Goal: Information Seeking & Learning: Learn about a topic

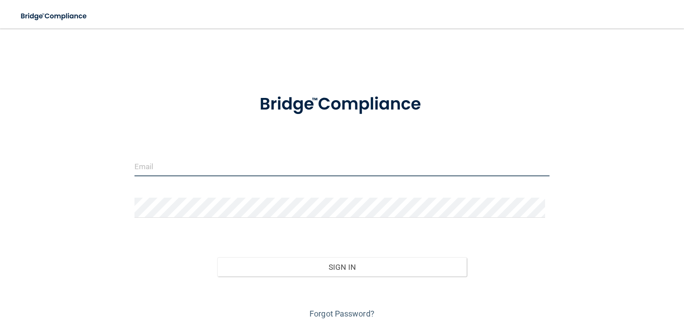
click at [192, 163] on input "email" at bounding box center [342, 166] width 415 height 20
type input "j"
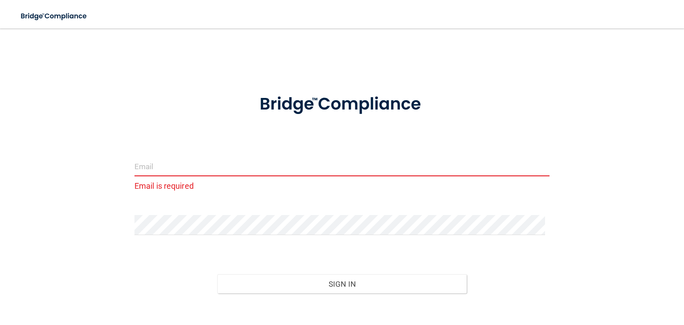
drag, startPoint x: 236, startPoint y: 165, endPoint x: 240, endPoint y: 156, distance: 9.6
click at [237, 163] on input "email" at bounding box center [342, 166] width 415 height 20
type input "c"
click at [243, 161] on input "email" at bounding box center [342, 166] width 415 height 20
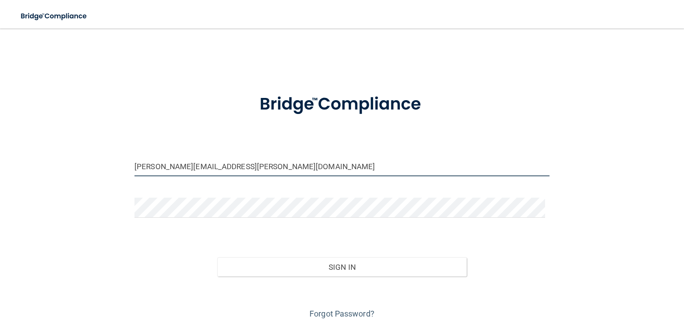
type input "[PERSON_NAME][EMAIL_ADDRESS][PERSON_NAME][DOMAIN_NAME]"
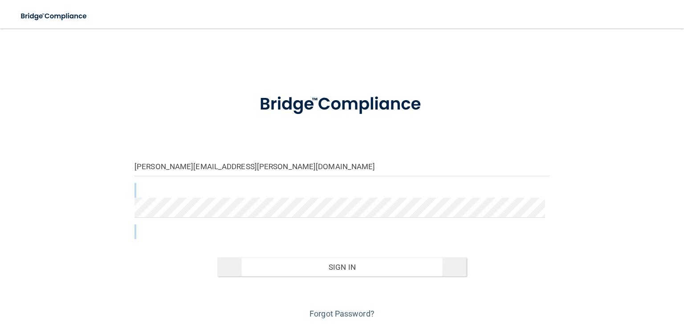
drag, startPoint x: 208, startPoint y: 195, endPoint x: 237, endPoint y: 270, distance: 80.6
click at [237, 270] on form "[PERSON_NAME][EMAIL_ADDRESS][PERSON_NAME][DOMAIN_NAME] Invalid email/password. …" at bounding box center [342, 201] width 415 height 239
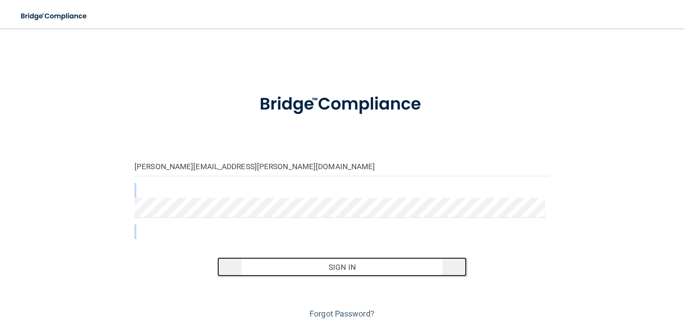
click at [261, 261] on button "Sign In" at bounding box center [341, 267] width 249 height 20
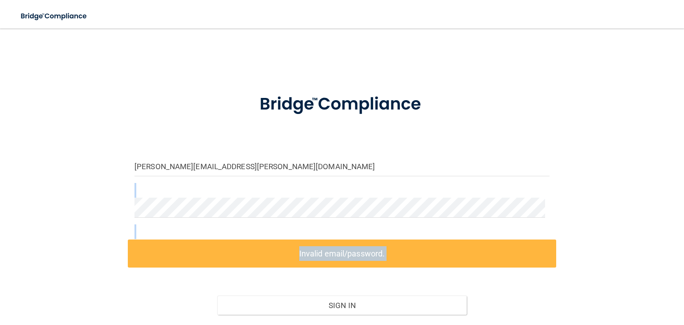
click at [345, 251] on label "Invalid email/password." at bounding box center [342, 254] width 428 height 28
click at [589, 175] on div "Christopher.Ballog@frontline.group Invalid email/password. You don't have permi…" at bounding box center [342, 198] width 648 height 322
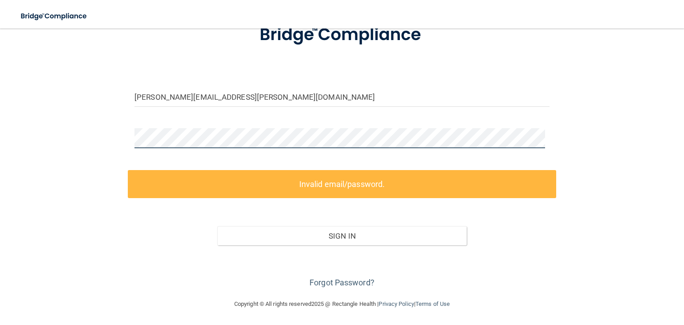
scroll to position [31, 0]
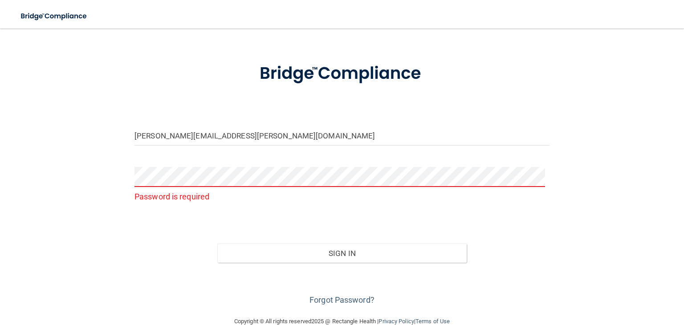
click at [124, 236] on div "Christopher.Ballog@frontline.group Password is required Invalid email/password.…" at bounding box center [342, 157] width 648 height 301
click at [310, 298] on link "Forgot Password?" at bounding box center [342, 299] width 65 height 9
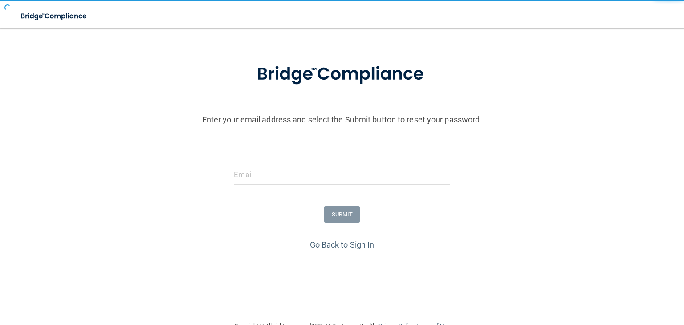
scroll to position [36, 0]
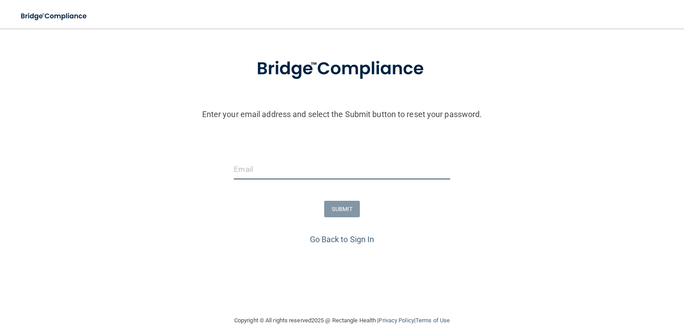
click at [260, 175] on input "email" at bounding box center [342, 169] width 216 height 20
type input "Christopher.Ballog@frontline.group"
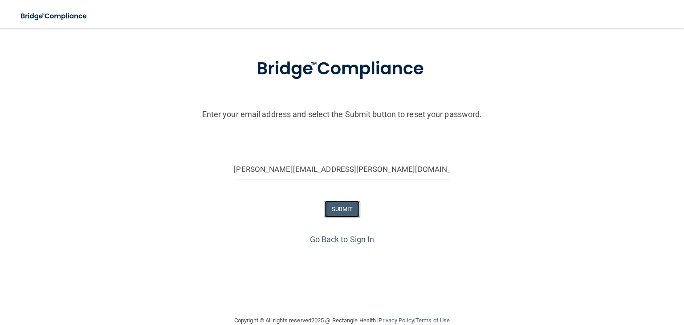
click at [330, 214] on button "SUBMIT" at bounding box center [342, 209] width 36 height 16
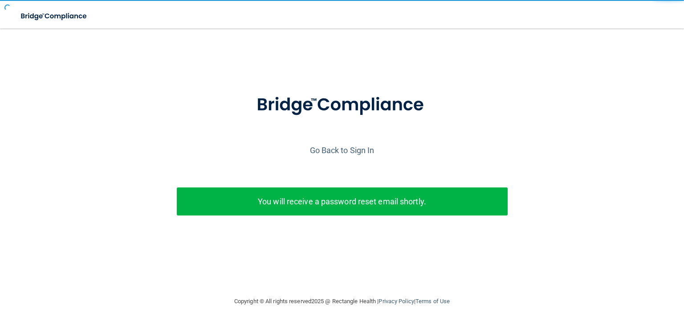
scroll to position [0, 0]
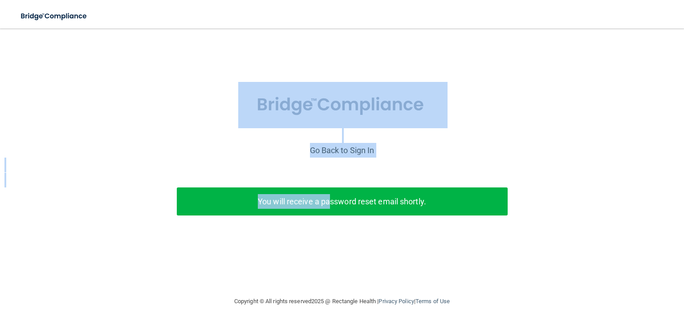
drag, startPoint x: 330, startPoint y: 214, endPoint x: 156, endPoint y: 79, distance: 220.2
click at [156, 79] on div "Enter your email address and select the Submit button to reset your password. C…" at bounding box center [342, 146] width 662 height 218
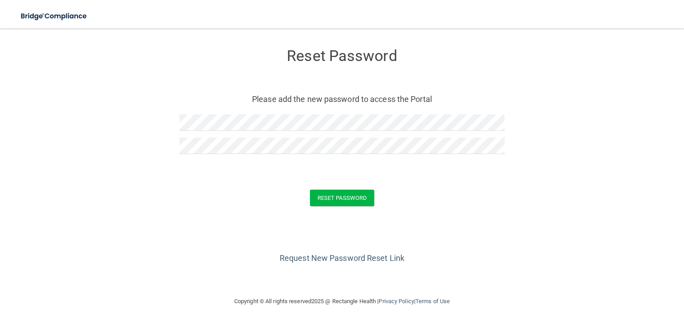
click at [217, 221] on div "Request New Password Reset Link" at bounding box center [342, 243] width 648 height 45
click at [322, 204] on button "Reset Password" at bounding box center [342, 198] width 64 height 16
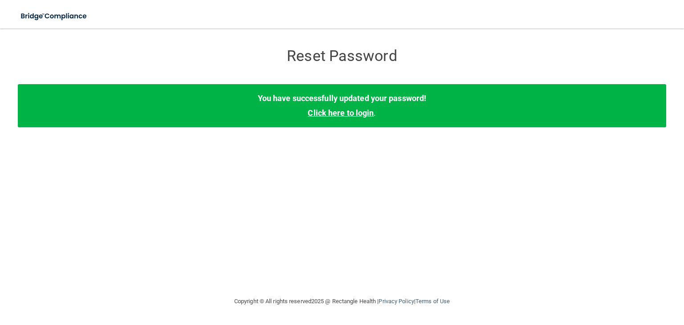
click at [317, 112] on link "Click here to login" at bounding box center [341, 112] width 66 height 9
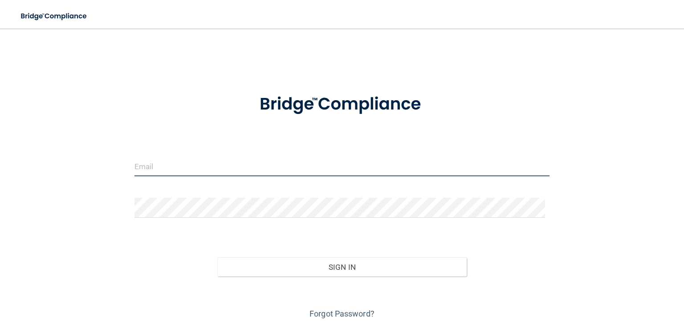
type input "[PERSON_NAME][EMAIL_ADDRESS][PERSON_NAME][DOMAIN_NAME]"
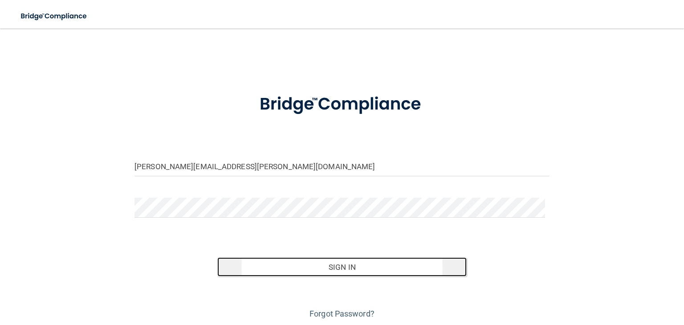
click at [234, 264] on button "Sign In" at bounding box center [341, 267] width 249 height 20
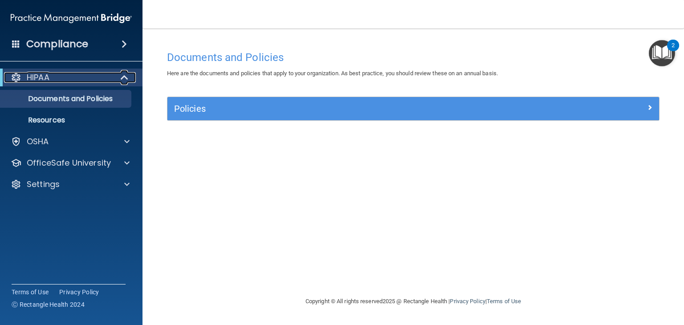
click at [42, 79] on p "HIPAA" at bounding box center [38, 77] width 23 height 11
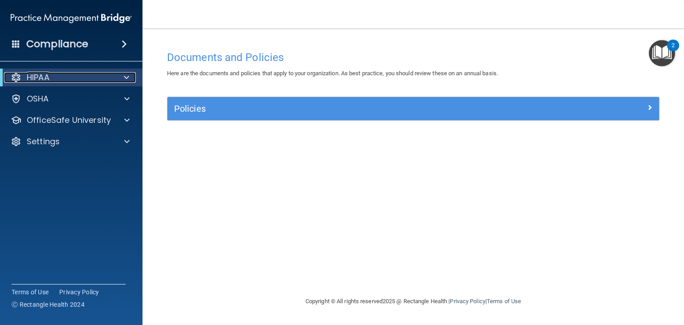
click at [42, 79] on p "HIPAA" at bounding box center [38, 77] width 23 height 11
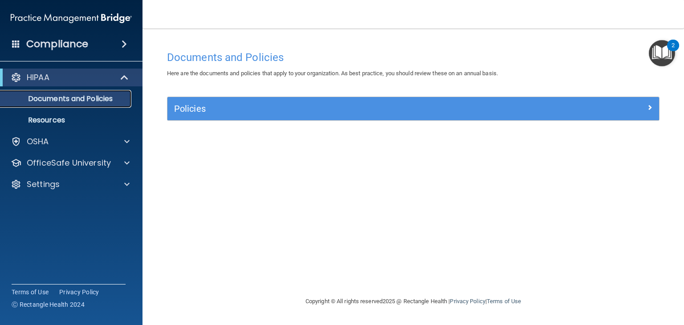
click at [40, 102] on p "Documents and Policies" at bounding box center [67, 98] width 122 height 9
click at [47, 96] on p "Documents and Policies" at bounding box center [67, 98] width 122 height 9
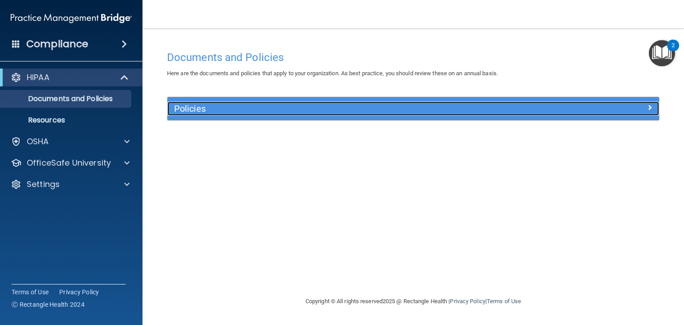
click at [203, 112] on h5 "Policies" at bounding box center [351, 109] width 355 height 10
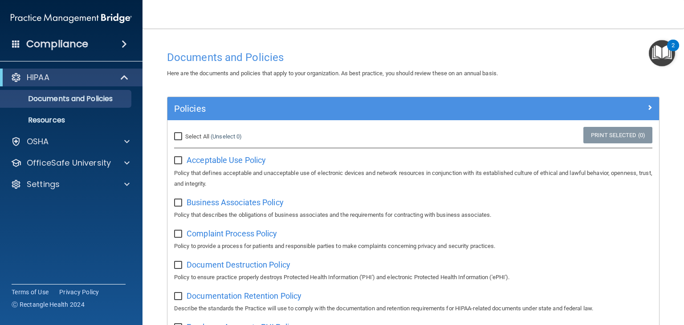
click at [177, 133] on input "Select All (Unselect 0) Unselect All" at bounding box center [179, 136] width 10 height 7
checkbox input "true"
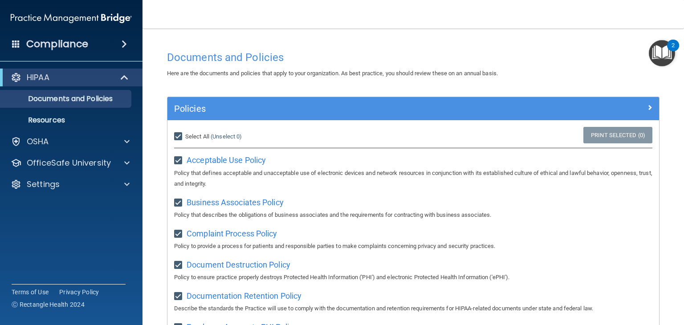
checkbox input "true"
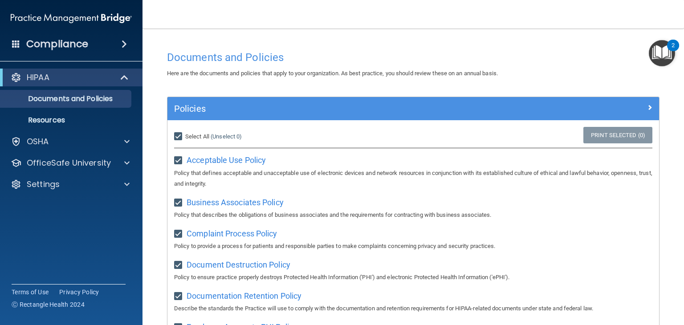
checkbox input "true"
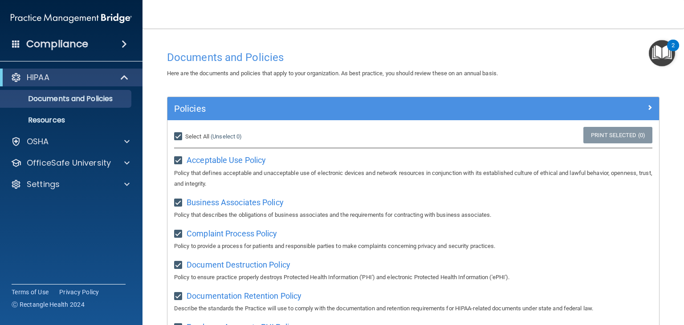
checkbox input "true"
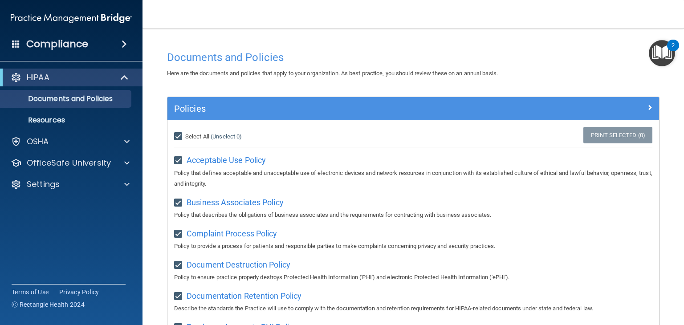
checkbox input "true"
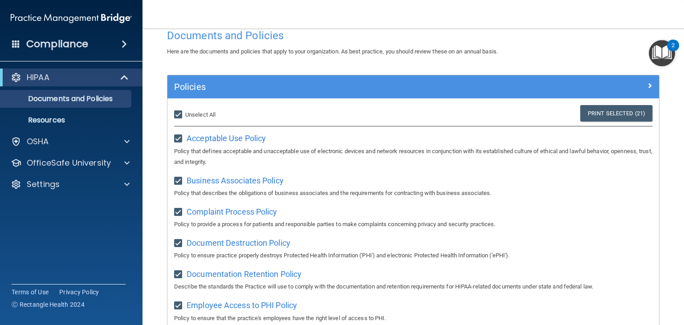
scroll to position [23, 0]
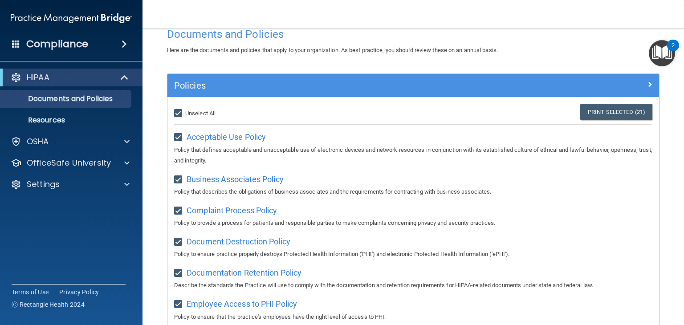
click at [122, 44] on span at bounding box center [124, 44] width 5 height 11
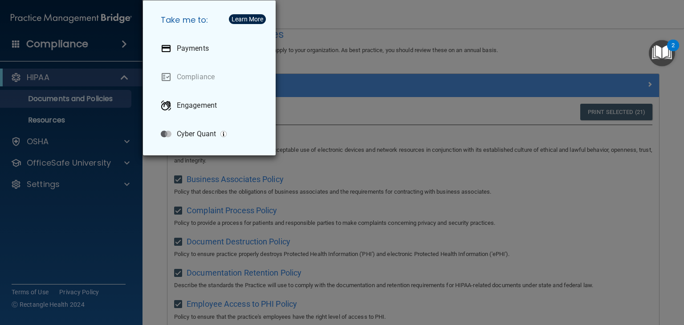
click at [469, 50] on div "Take me to: Payments Compliance Engagement Cyber Quant" at bounding box center [342, 162] width 684 height 325
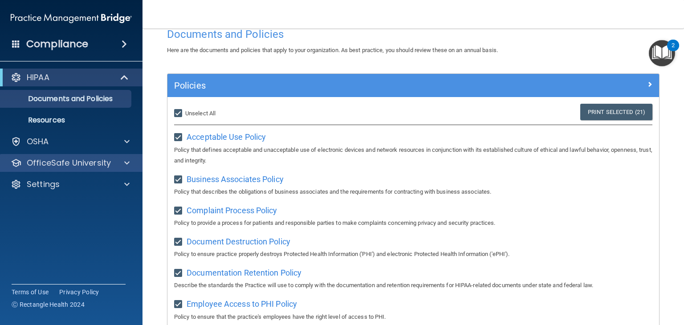
click at [67, 169] on div "OfficeSafe University" at bounding box center [71, 163] width 143 height 18
click at [91, 167] on p "OfficeSafe University" at bounding box center [69, 163] width 84 height 11
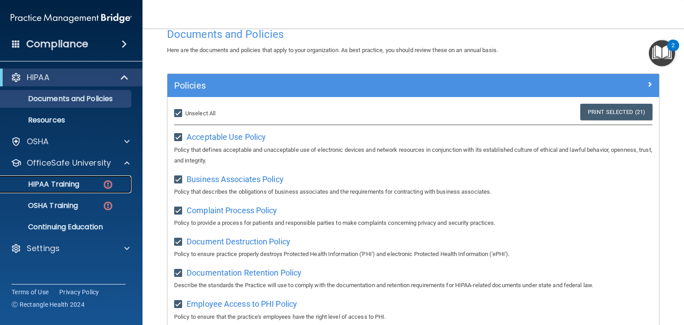
click at [58, 189] on p "HIPAA Training" at bounding box center [42, 184] width 73 height 9
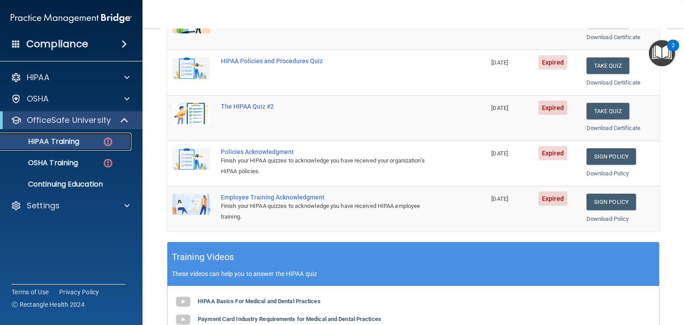
scroll to position [153, 0]
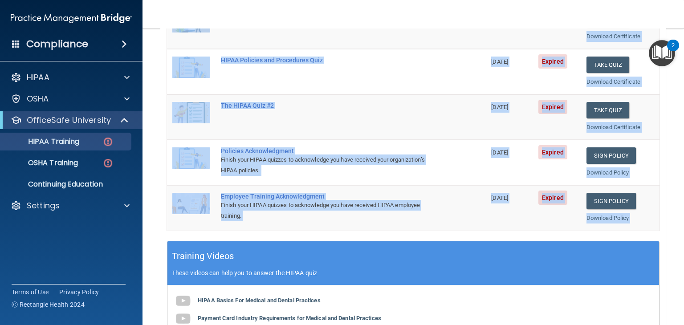
drag, startPoint x: 659, startPoint y: 183, endPoint x: 649, endPoint y: 226, distance: 44.7
click at [649, 226] on div "✓ HIPAA Officer Training ✓ HIPAA Quizzes Name Expires On Status Actions The HIP…" at bounding box center [413, 210] width 506 height 544
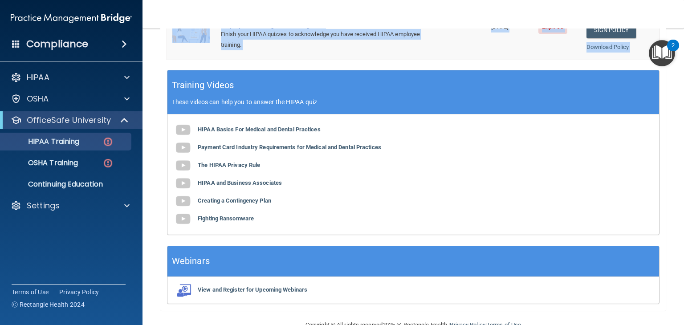
scroll to position [332, 0]
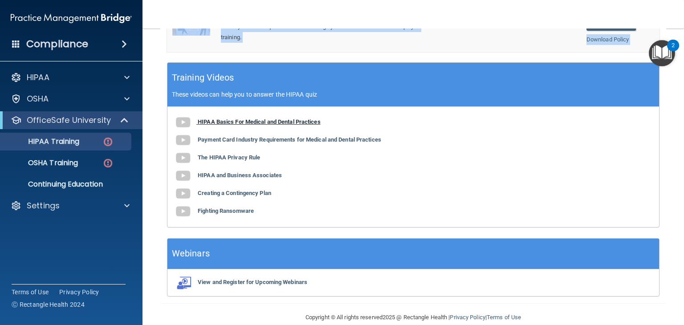
click at [178, 125] on img at bounding box center [183, 123] width 18 height 18
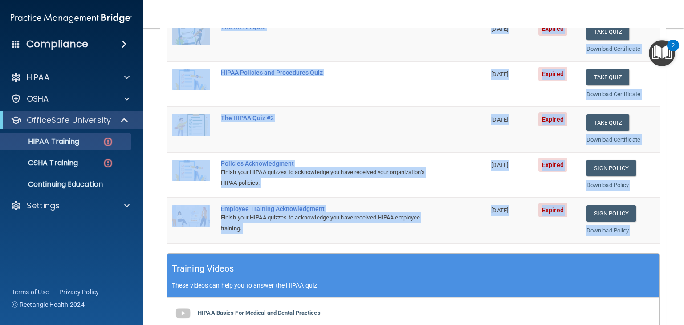
scroll to position [0, 0]
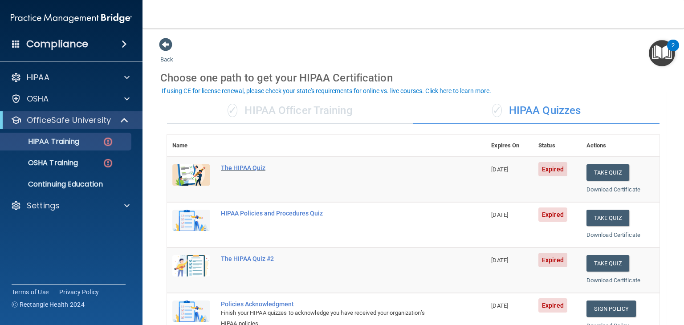
click at [252, 167] on div "The HIPAA Quiz" at bounding box center [331, 167] width 220 height 7
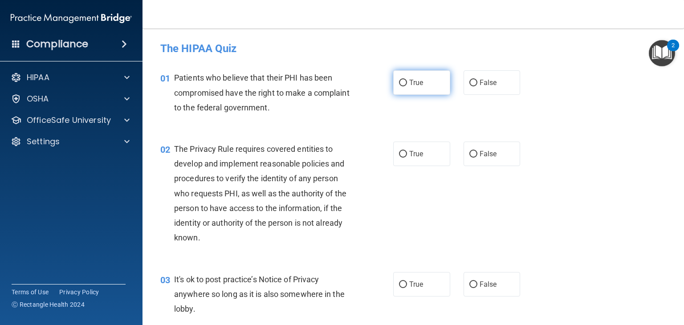
click at [404, 82] on label "True" at bounding box center [421, 82] width 57 height 24
click at [404, 82] on input "True" at bounding box center [403, 83] width 8 height 7
radio input "true"
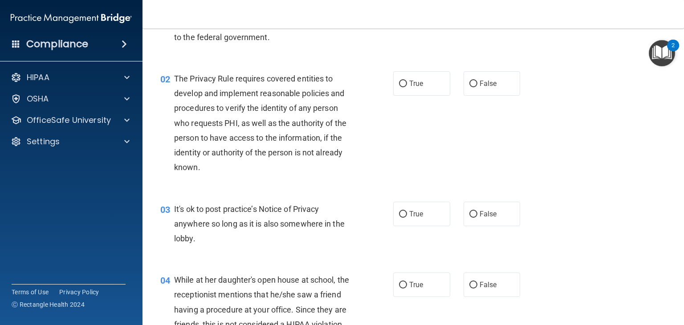
scroll to position [89, 0]
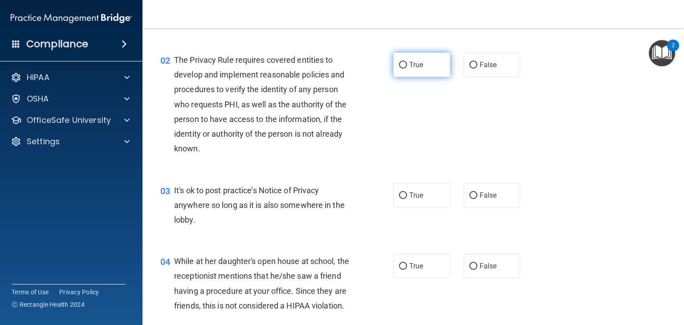
click at [399, 64] on input "True" at bounding box center [403, 65] width 8 height 7
radio input "true"
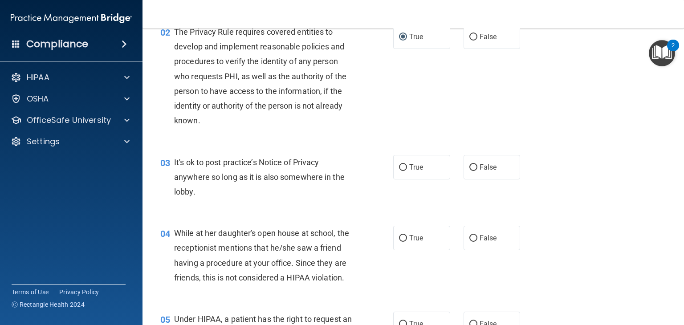
scroll to position [0, 0]
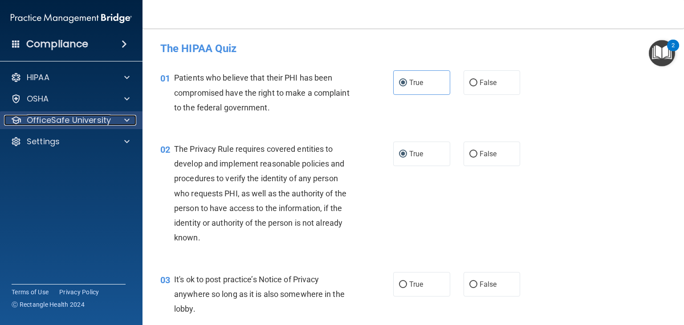
click at [85, 123] on p "OfficeSafe University" at bounding box center [69, 120] width 84 height 11
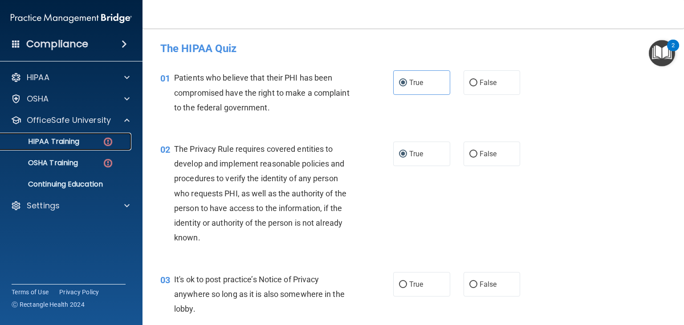
click at [68, 147] on link "HIPAA Training" at bounding box center [61, 142] width 140 height 18
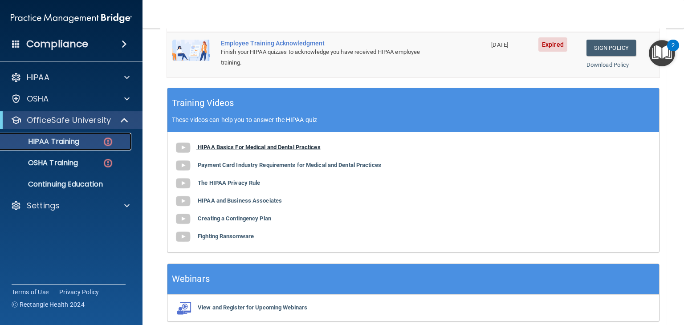
scroll to position [255, 0]
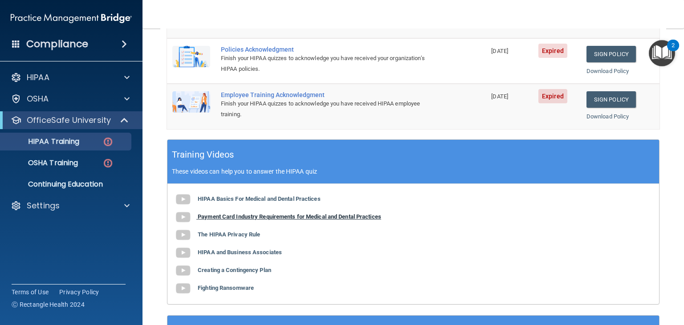
click at [210, 214] on b "Payment Card Industry Requirements for Medical and Dental Practices" at bounding box center [290, 216] width 184 height 7
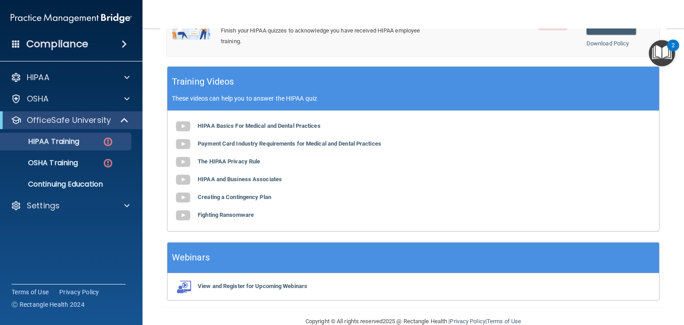
scroll to position [344, 0]
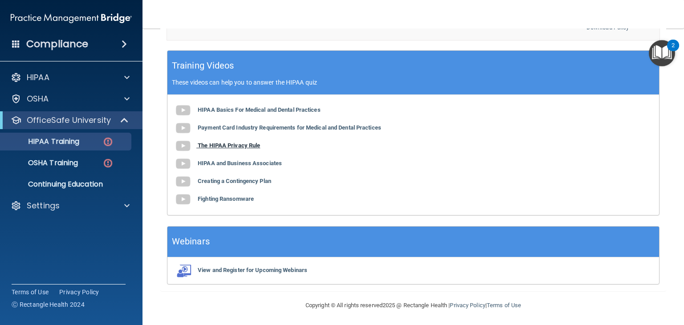
click at [217, 146] on b "The HIPAA Privacy Rule" at bounding box center [229, 145] width 62 height 7
click at [222, 164] on b "HIPAA and Business Associates" at bounding box center [240, 163] width 84 height 7
click at [213, 179] on b "Creating a Contingency Plan" at bounding box center [234, 181] width 73 height 7
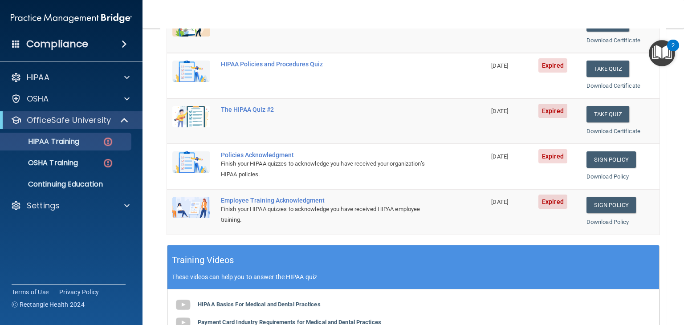
scroll to position [0, 0]
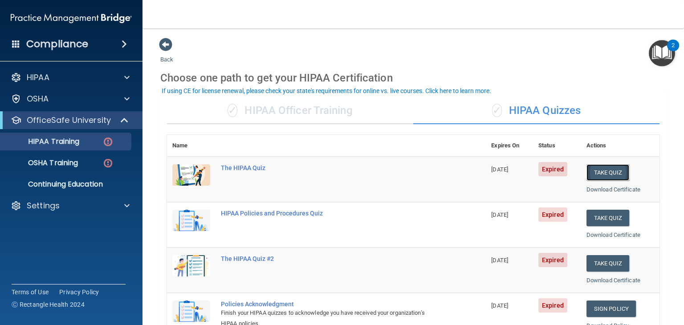
click at [604, 177] on button "Take Quiz" at bounding box center [608, 172] width 43 height 16
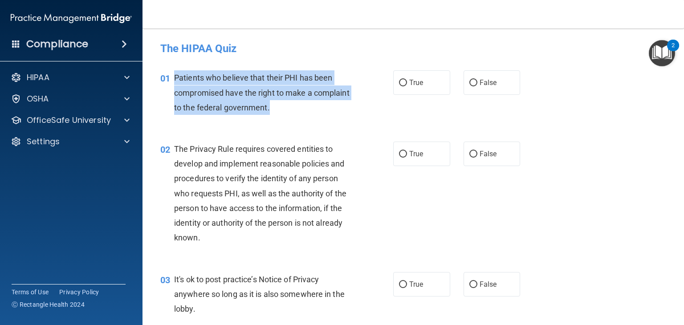
drag, startPoint x: 175, startPoint y: 79, endPoint x: 321, endPoint y: 109, distance: 148.2
click at [321, 109] on div "Patients who believe that their PHI has been compromised have the right to make…" at bounding box center [266, 92] width 185 height 45
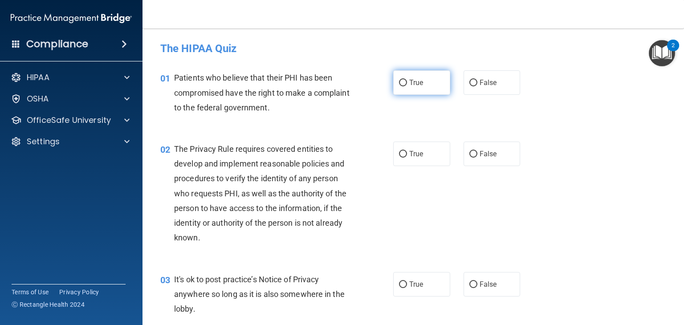
click at [394, 80] on label "True" at bounding box center [421, 82] width 57 height 24
click at [399, 80] on input "True" at bounding box center [403, 83] width 8 height 7
radio input "true"
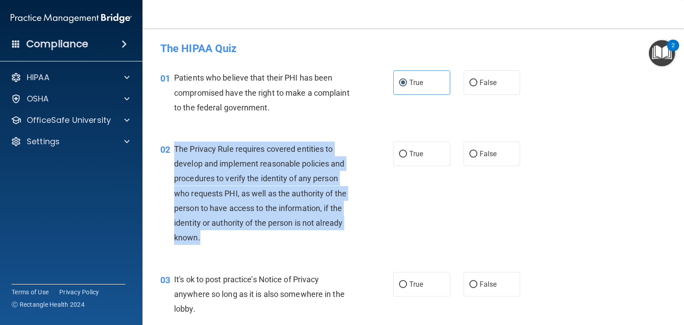
drag, startPoint x: 176, startPoint y: 150, endPoint x: 266, endPoint y: 236, distance: 124.4
click at [265, 241] on div "The Privacy Rule requires covered entities to develop and implement reasonable …" at bounding box center [266, 194] width 185 height 104
click at [399, 151] on input "True" at bounding box center [403, 154] width 8 height 7
radio input "true"
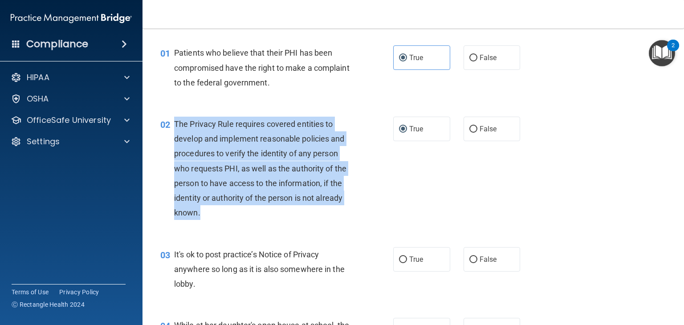
scroll to position [45, 0]
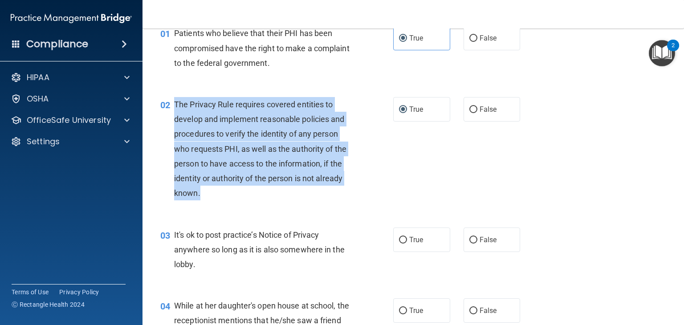
click at [386, 180] on div "02 The Privacy Rule requires covered entities to develop and implement reasonab…" at bounding box center [277, 151] width 260 height 108
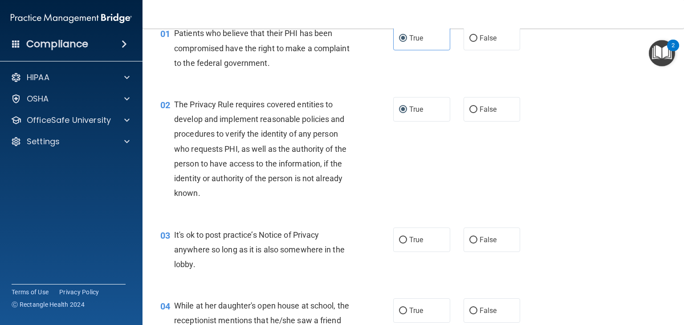
click at [267, 214] on div "02 The Privacy Rule requires covered entities to develop and implement reasonab…" at bounding box center [413, 151] width 519 height 131
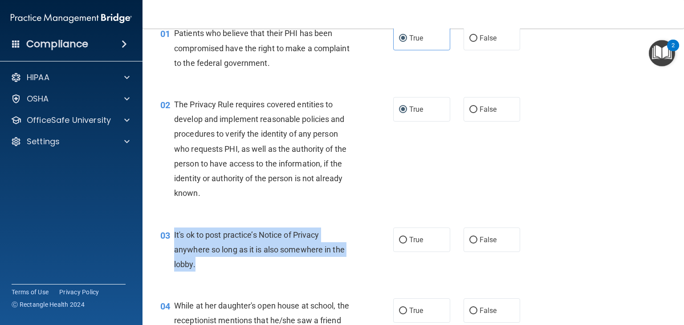
drag, startPoint x: 199, startPoint y: 260, endPoint x: 175, endPoint y: 229, distance: 39.0
click at [175, 229] on div "It's ok to post practice’s Notice of Privacy anywhere so long as it is also som…" at bounding box center [266, 250] width 185 height 45
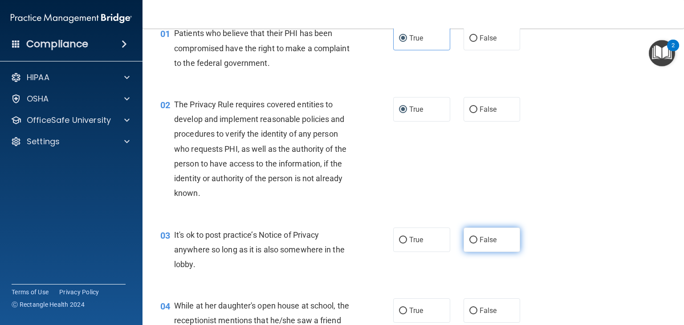
click at [464, 239] on label "False" at bounding box center [492, 240] width 57 height 24
click at [469, 239] on input "False" at bounding box center [473, 240] width 8 height 7
radio input "true"
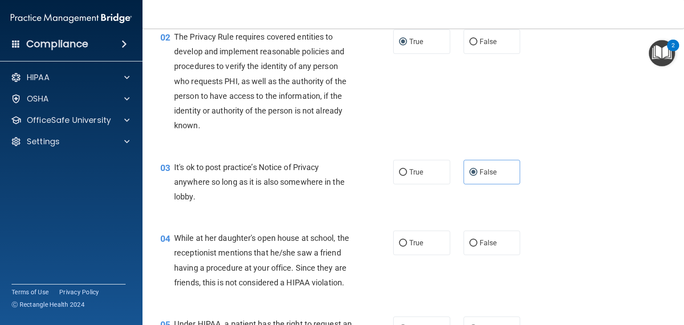
scroll to position [223, 0]
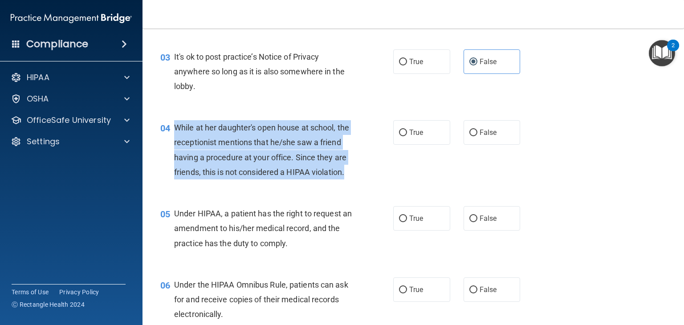
drag, startPoint x: 175, startPoint y: 129, endPoint x: 211, endPoint y: 186, distance: 67.5
click at [211, 179] on div "While at her daughter's open house at school, the receptionist mentions that he…" at bounding box center [266, 149] width 185 height 59
click at [469, 133] on input "False" at bounding box center [473, 133] width 8 height 7
radio input "true"
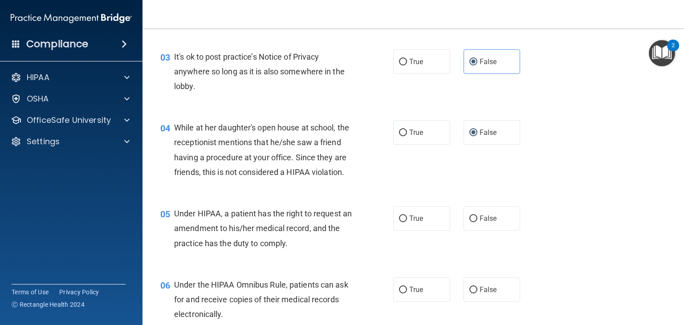
click at [295, 195] on div "04 While at her daughter's open house at school, the receptionist mentions that…" at bounding box center [413, 152] width 519 height 86
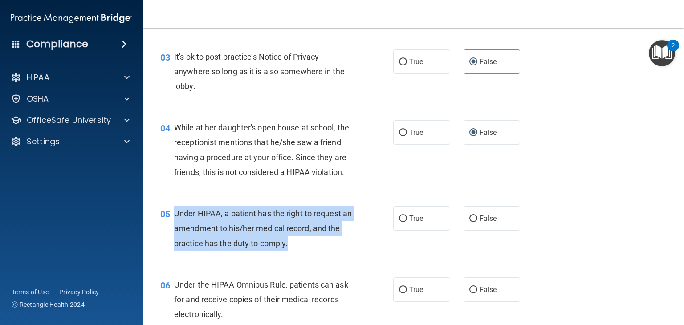
drag, startPoint x: 173, startPoint y: 228, endPoint x: 307, endPoint y: 267, distance: 139.7
click at [307, 255] on div "05 Under HIPAA, a patient has the right to request an amendment to his/her medi…" at bounding box center [277, 230] width 260 height 49
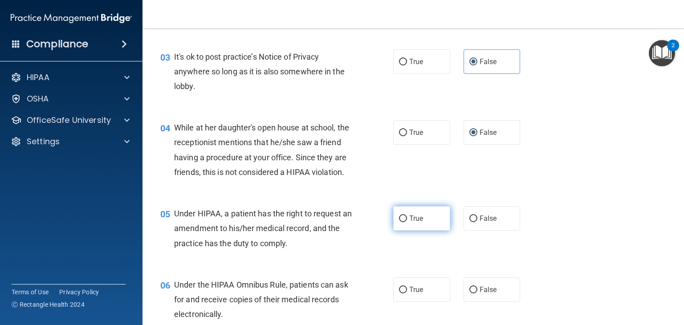
click at [396, 230] on label "True" at bounding box center [421, 218] width 57 height 24
click at [399, 222] on input "True" at bounding box center [403, 219] width 8 height 7
radio input "true"
click at [371, 195] on div "04 While at her daughter's open house at school, the receptionist mentions that…" at bounding box center [413, 152] width 519 height 86
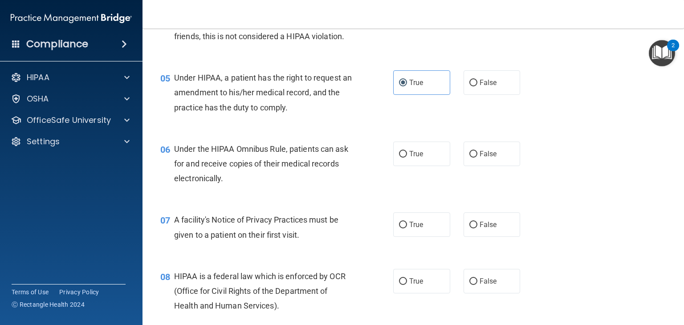
scroll to position [396, 0]
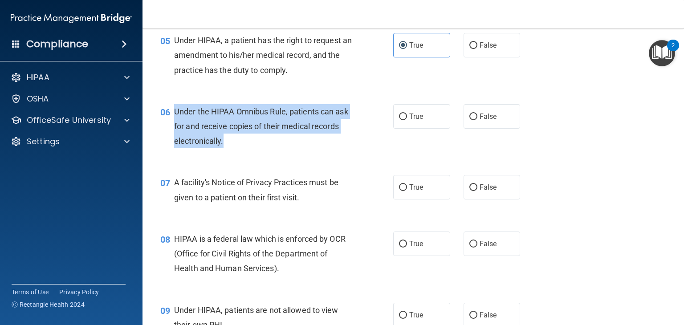
drag, startPoint x: 243, startPoint y: 159, endPoint x: 175, endPoint y: 127, distance: 74.5
click at [175, 127] on div "Under the HIPAA Omnibus Rule, patients can ask for and receive copies of their …" at bounding box center [266, 126] width 185 height 45
click at [399, 120] on input "True" at bounding box center [403, 117] width 8 height 7
radio input "true"
click at [366, 153] on div "06 Under the HIPAA Omnibus Rule, patients can ask for and receive copies of the…" at bounding box center [277, 128] width 260 height 49
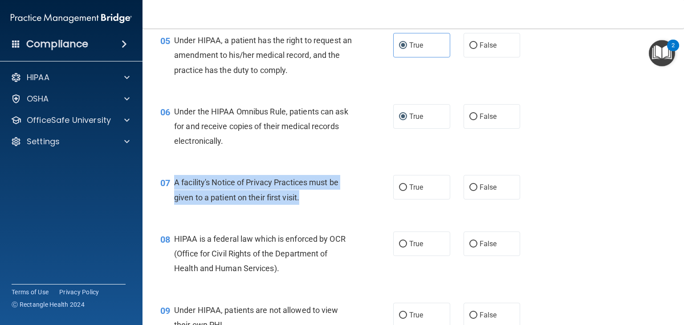
drag, startPoint x: 304, startPoint y: 212, endPoint x: 171, endPoint y: 201, distance: 133.2
click at [171, 201] on div "07 A facility's Notice of Privacy Practices must be given to a patient on their…" at bounding box center [277, 192] width 260 height 34
click at [400, 191] on input "True" at bounding box center [403, 187] width 8 height 7
radio input "true"
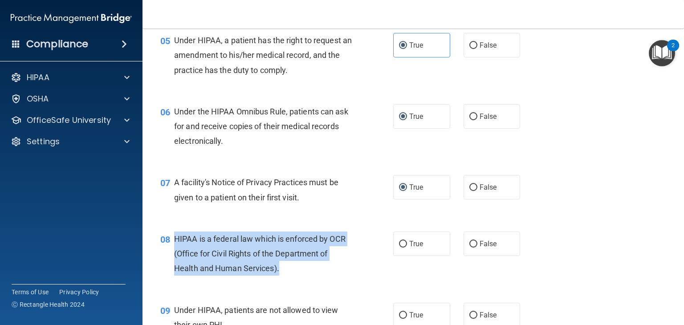
drag, startPoint x: 283, startPoint y: 284, endPoint x: 175, endPoint y: 251, distance: 113.1
click at [175, 251] on div "HIPAA is a federal law which is enforced by OCR (Office for Civil Rights of the…" at bounding box center [266, 254] width 185 height 45
click at [370, 269] on div "08 HIPAA is a federal law which is enforced by OCR (Office for Civil Rights of …" at bounding box center [277, 256] width 260 height 49
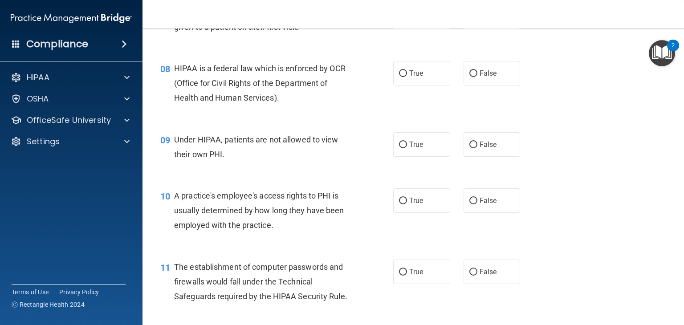
scroll to position [574, 0]
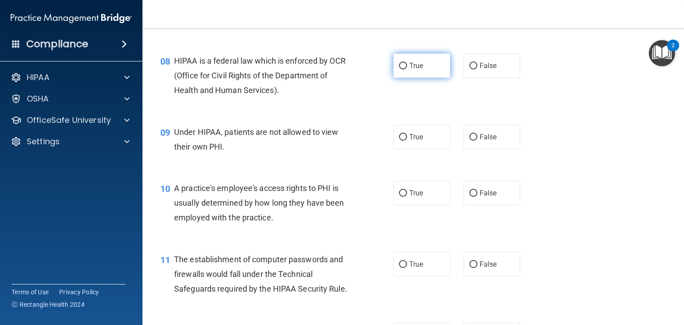
click at [397, 75] on label "True" at bounding box center [421, 65] width 57 height 24
click at [399, 69] on input "True" at bounding box center [403, 66] width 8 height 7
radio input "true"
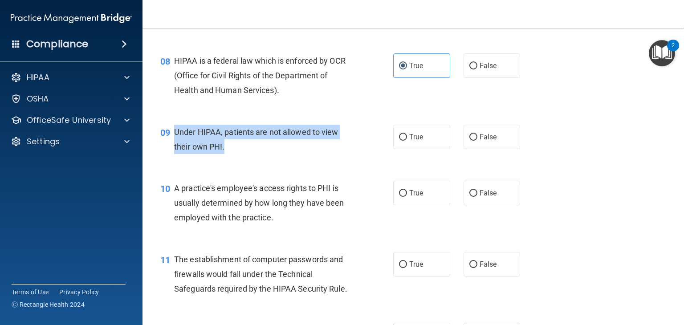
drag, startPoint x: 242, startPoint y: 154, endPoint x: 188, endPoint y: 143, distance: 55.5
click at [177, 144] on div "Under HIPAA, patients are not allowed to view their own PHI." at bounding box center [266, 139] width 185 height 29
click at [240, 154] on div "Under HIPAA, patients are not allowed to view their own PHI." at bounding box center [266, 139] width 185 height 29
click at [237, 154] on div "Under HIPAA, patients are not allowed to view their own PHI." at bounding box center [266, 139] width 185 height 29
click at [236, 154] on div "Under HIPAA, patients are not allowed to view their own PHI." at bounding box center [266, 139] width 185 height 29
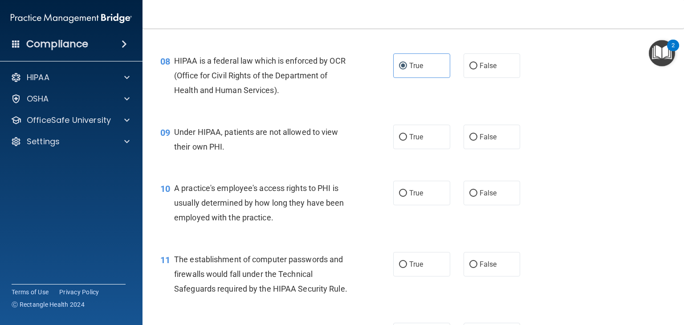
click at [235, 154] on div "Under HIPAA, patients are not allowed to view their own PHI." at bounding box center [266, 139] width 185 height 29
click at [229, 154] on div "Under HIPAA, patients are not allowed to view their own PHI." at bounding box center [266, 139] width 185 height 29
drag, startPoint x: 233, startPoint y: 161, endPoint x: 180, endPoint y: 129, distance: 62.1
drag, startPoint x: 180, startPoint y: 129, endPoint x: 351, endPoint y: 118, distance: 171.8
click at [351, 114] on div "08 HIPAA is a federal law which is enforced by OCR (Office for Civil Rights of …" at bounding box center [413, 77] width 519 height 71
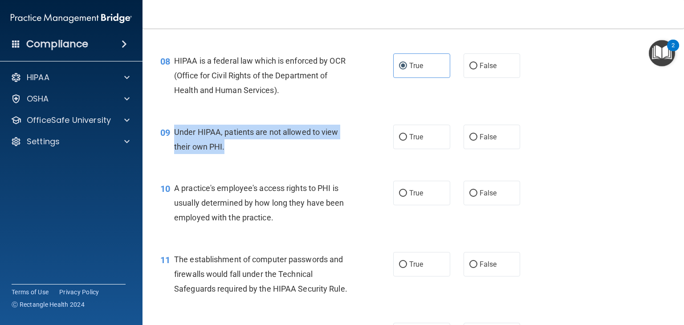
drag, startPoint x: 224, startPoint y: 161, endPoint x: 171, endPoint y: 144, distance: 54.8
click at [171, 144] on div "09 Under HIPAA, patients are not allowed to view their own PHI." at bounding box center [277, 142] width 260 height 34
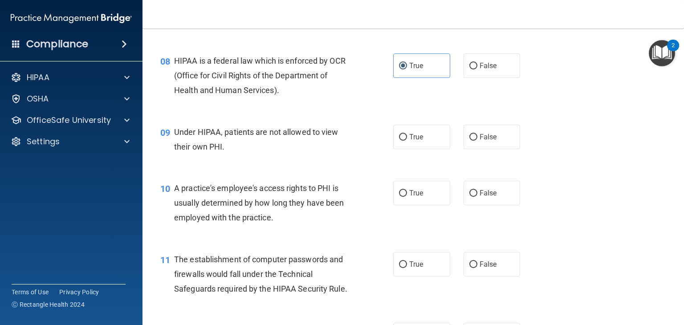
drag, startPoint x: 197, startPoint y: 139, endPoint x: 361, endPoint y: 143, distance: 164.4
click at [379, 114] on div "08 HIPAA is a federal law which is enforced by OCR (Office for Civil Rights of …" at bounding box center [413, 77] width 519 height 71
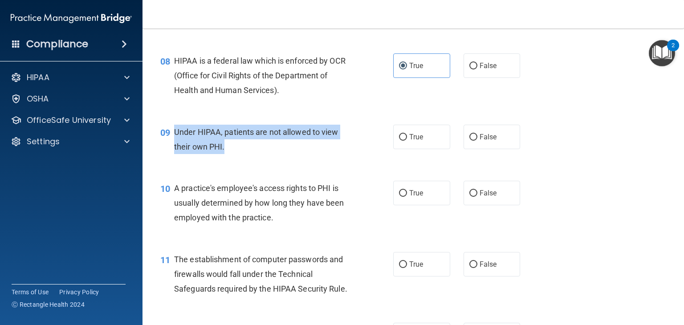
drag, startPoint x: 233, startPoint y: 165, endPoint x: 175, endPoint y: 150, distance: 60.7
click at [175, 150] on div "Under HIPAA, patients are not allowed to view their own PHI." at bounding box center [266, 139] width 185 height 29
click at [469, 141] on input "False" at bounding box center [473, 137] width 8 height 7
radio input "true"
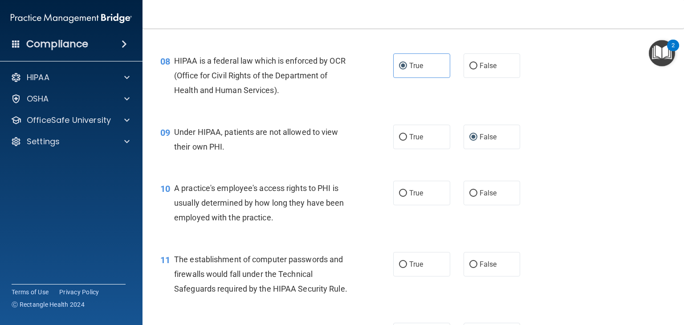
click at [363, 205] on div "10 A practice's employee's access rights to PHI is usually determined by how lo…" at bounding box center [277, 205] width 260 height 49
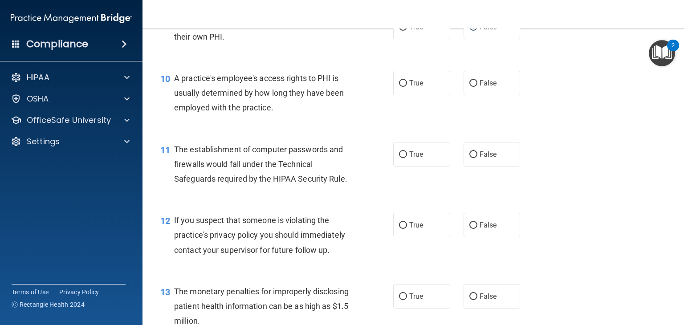
scroll to position [663, 0]
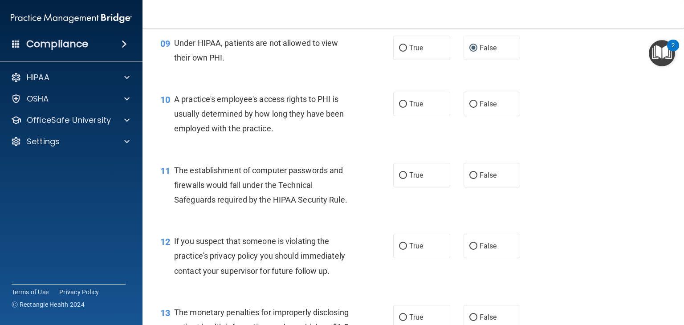
click at [305, 152] on div "10 A practice's employee's access rights to PHI is usually determined by how lo…" at bounding box center [413, 116] width 519 height 71
click at [285, 141] on div "10 A practice's employee's access rights to PHI is usually determined by how lo…" at bounding box center [277, 116] width 260 height 49
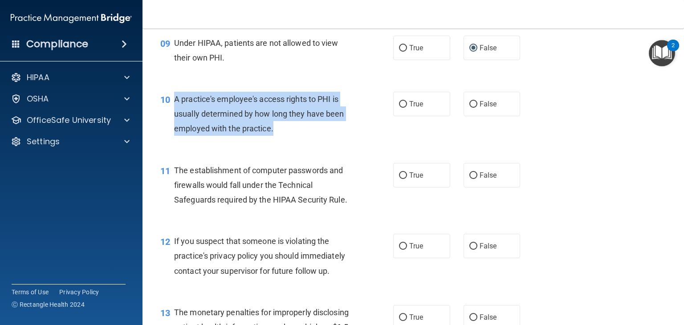
drag, startPoint x: 283, startPoint y: 148, endPoint x: 175, endPoint y: 114, distance: 113.5
click at [175, 114] on div "A practice's employee's access rights to PHI is usually determined by how long …" at bounding box center [266, 114] width 185 height 45
drag, startPoint x: 241, startPoint y: 123, endPoint x: 235, endPoint y: 120, distance: 6.8
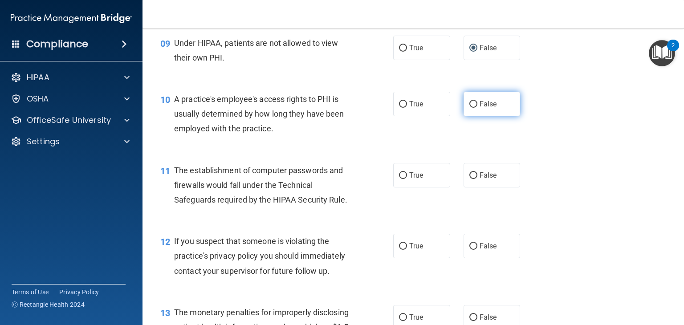
click at [469, 116] on label "False" at bounding box center [492, 104] width 57 height 24
click at [469, 108] on input "False" at bounding box center [473, 104] width 8 height 7
radio input "true"
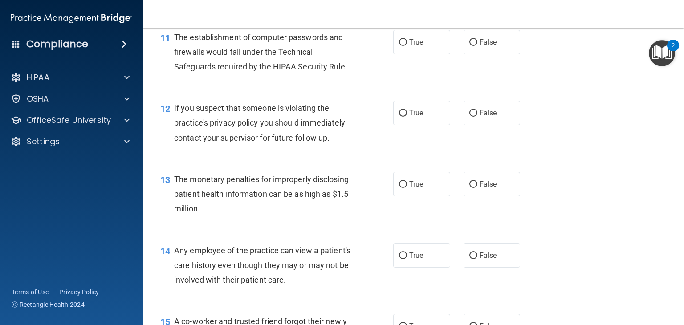
scroll to position [797, 0]
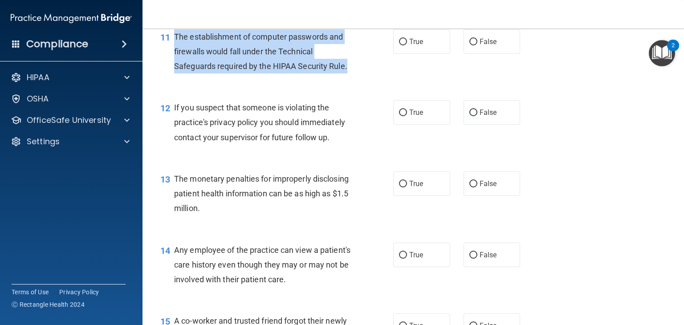
drag, startPoint x: 351, startPoint y: 80, endPoint x: 173, endPoint y: 48, distance: 181.0
click at [173, 48] on div "11 The establishment of computer passwords and firewalls would fall under the T…" at bounding box center [277, 53] width 260 height 49
click at [399, 45] on input "True" at bounding box center [403, 42] width 8 height 7
radio input "true"
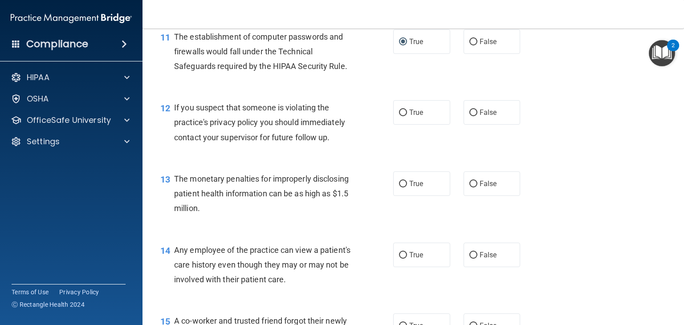
click at [365, 149] on div "12 If you suspect that someone is violating the practice's privacy policy you s…" at bounding box center [277, 124] width 260 height 49
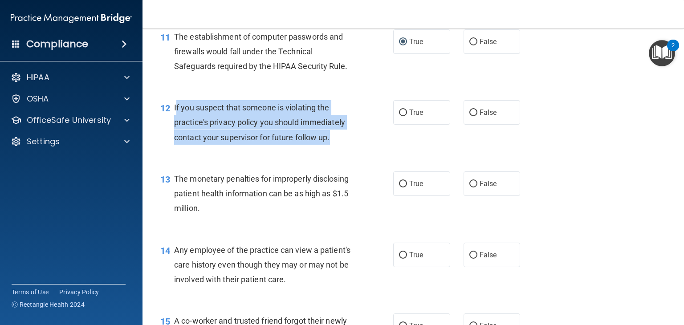
drag, startPoint x: 361, startPoint y: 157, endPoint x: 175, endPoint y: 115, distance: 190.5
click at [175, 115] on div "12 If you suspect that someone is violating the practice's privacy policy you s…" at bounding box center [277, 124] width 260 height 49
click at [399, 116] on input "True" at bounding box center [403, 113] width 8 height 7
radio input "true"
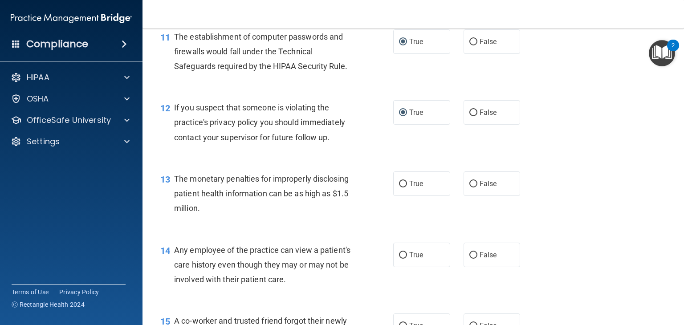
click at [355, 197] on div "The monetary penalties for improperly disclosing patient health information can…" at bounding box center [266, 193] width 185 height 45
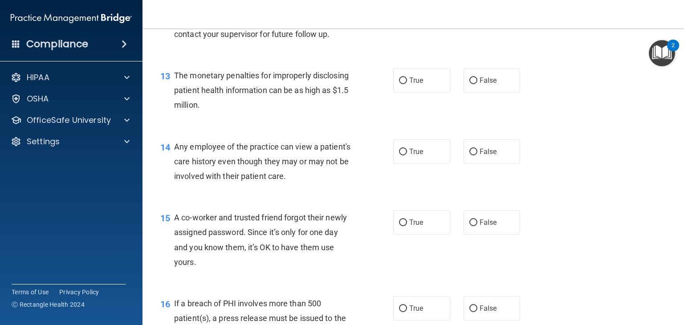
scroll to position [886, 0]
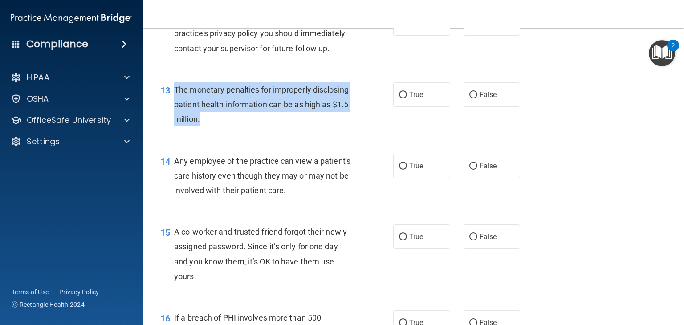
drag, startPoint x: 255, startPoint y: 140, endPoint x: 171, endPoint y: 101, distance: 92.5
click at [171, 101] on div "13 The monetary penalties for improperly disclosing patient health information …" at bounding box center [277, 106] width 260 height 49
click at [399, 98] on input "True" at bounding box center [403, 95] width 8 height 7
radio input "true"
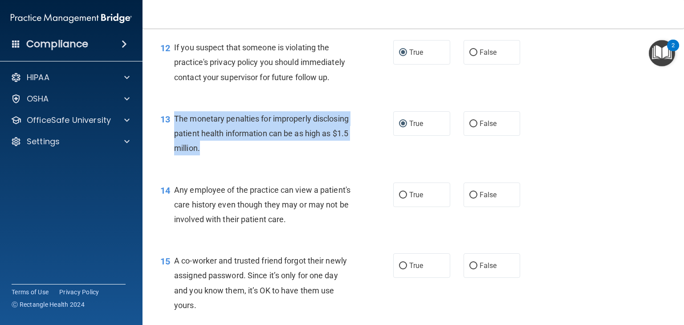
scroll to position [841, 0]
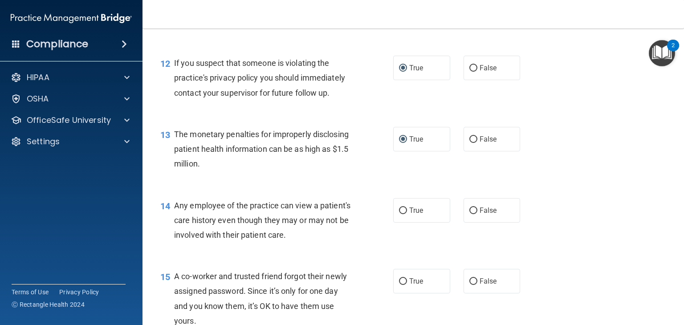
click at [371, 236] on div "14 Any employee of the practice can view a patient's care history even though t…" at bounding box center [277, 222] width 260 height 49
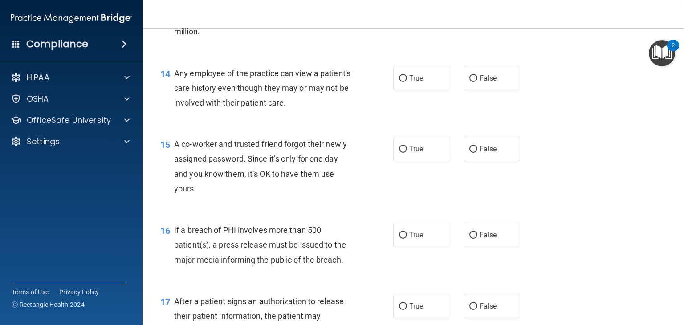
scroll to position [975, 0]
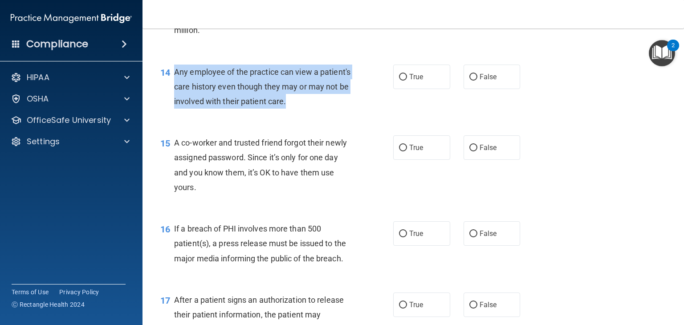
drag, startPoint x: 334, startPoint y: 122, endPoint x: 172, endPoint y: 88, distance: 165.6
click at [172, 88] on div "14 Any employee of the practice can view a patient's care history even though t…" at bounding box center [277, 89] width 260 height 49
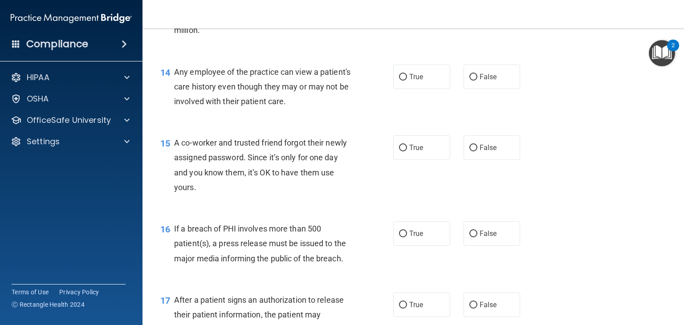
drag, startPoint x: 228, startPoint y: 92, endPoint x: 346, endPoint y: 65, distance: 121.0
click at [346, 53] on div "13 The monetary penalties for improperly disclosing patient health information …" at bounding box center [413, 17] width 519 height 71
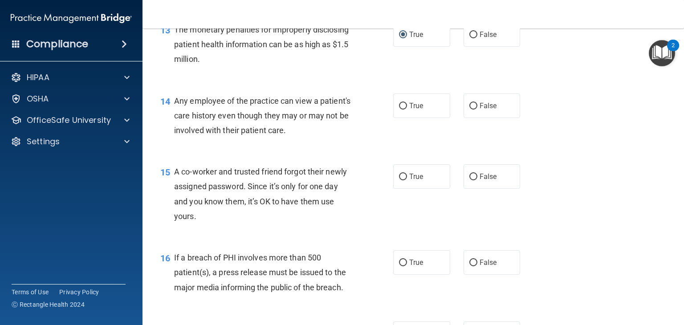
scroll to position [930, 0]
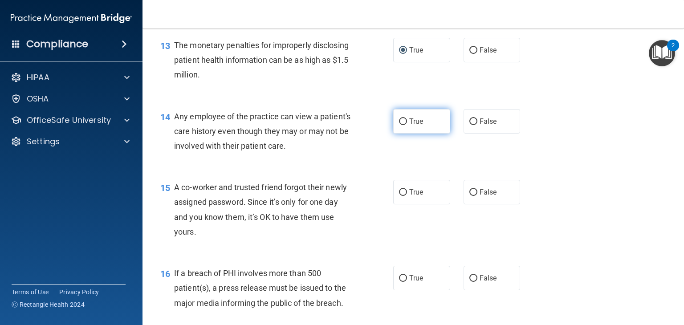
click at [399, 125] on input "True" at bounding box center [403, 121] width 8 height 7
radio input "true"
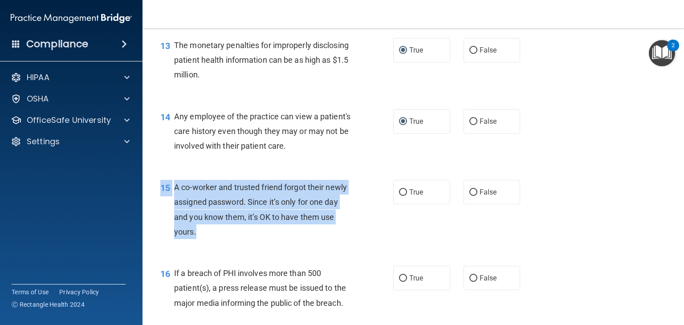
drag, startPoint x: 207, startPoint y: 250, endPoint x: 174, endPoint y: 192, distance: 67.4
click at [174, 192] on div "15 A co-worker and trusted friend forgot their newly assigned password. Since i…" at bounding box center [413, 212] width 519 height 86
click at [229, 244] on div "15 A co-worker and trusted friend forgot their newly assigned password. Since i…" at bounding box center [277, 212] width 260 height 64
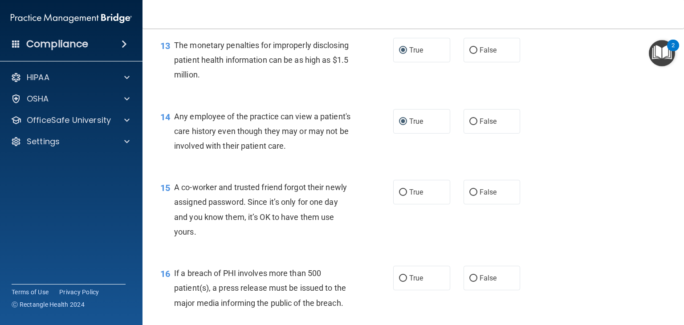
click at [228, 244] on div "15 A co-worker and trusted friend forgot their newly assigned password. Since i…" at bounding box center [277, 212] width 260 height 64
click at [223, 234] on span "A co-worker and trusted friend forgot their newly assigned password. Since it’s…" at bounding box center [260, 210] width 173 height 54
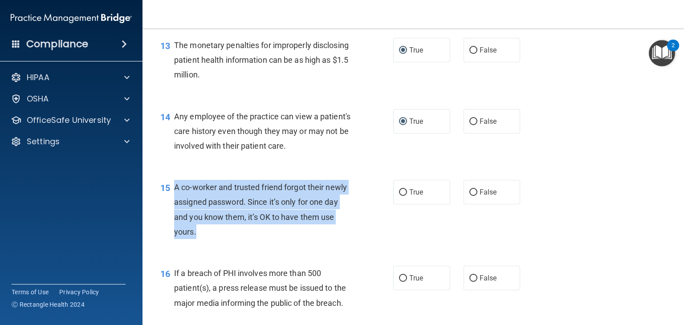
drag, startPoint x: 172, startPoint y: 202, endPoint x: 216, endPoint y: 252, distance: 66.0
click at [216, 244] on div "15 A co-worker and trusted friend forgot their newly assigned password. Since i…" at bounding box center [277, 212] width 260 height 64
click at [472, 196] on input "False" at bounding box center [473, 192] width 8 height 7
radio input "true"
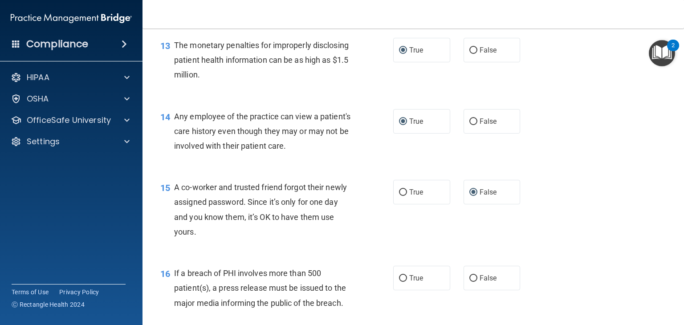
click at [419, 255] on div "15 A co-worker and trusted friend forgot their newly assigned password. Since i…" at bounding box center [413, 212] width 519 height 86
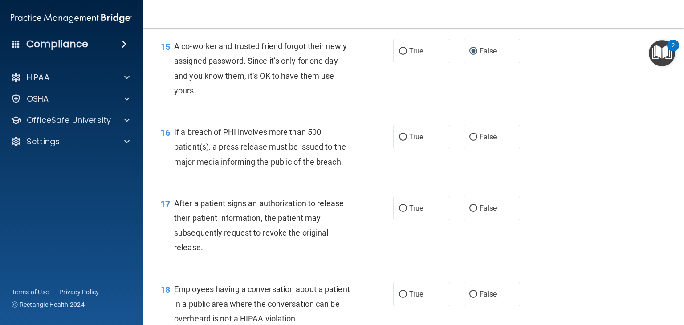
scroll to position [1064, 0]
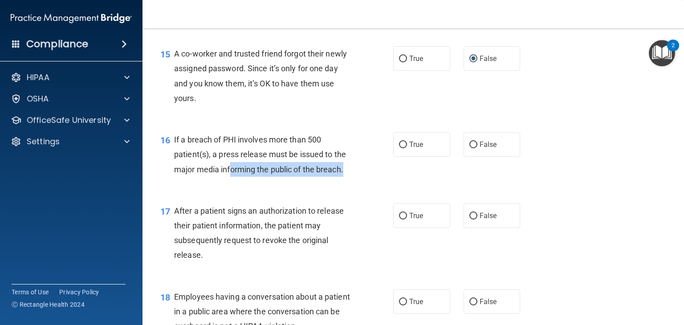
drag, startPoint x: 353, startPoint y: 183, endPoint x: 231, endPoint y: 188, distance: 121.7
click at [231, 177] on div "If a breach of PHI involves more than 500 patient(s), a press release must be i…" at bounding box center [266, 154] width 185 height 45
drag, startPoint x: 262, startPoint y: 163, endPoint x: 260, endPoint y: 167, distance: 4.6
click at [260, 167] on div "If a breach of PHI involves more than 500 patient(s), a press release must be i…" at bounding box center [266, 154] width 185 height 45
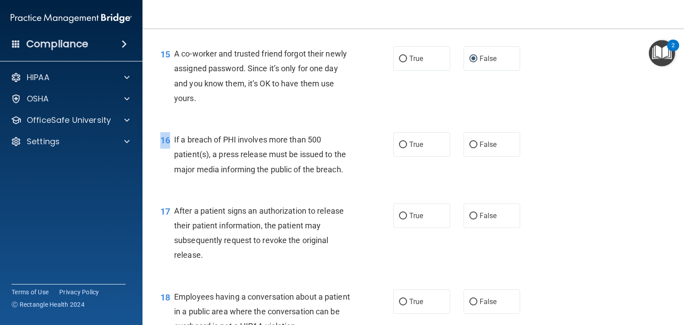
drag, startPoint x: 173, startPoint y: 157, endPoint x: 239, endPoint y: 198, distance: 78.0
click at [239, 192] on div "16 If a breach of PHI involves more than 500 patient(s), a press release must b…" at bounding box center [413, 156] width 519 height 71
drag, startPoint x: 383, startPoint y: 206, endPoint x: 375, endPoint y: 200, distance: 9.8
click at [383, 192] on div "16 If a breach of PHI involves more than 500 patient(s), a press release must b…" at bounding box center [413, 156] width 519 height 71
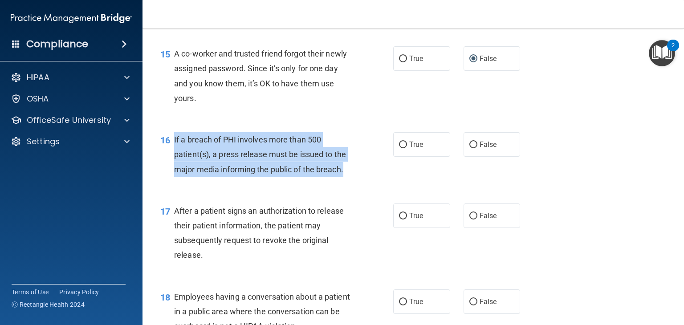
drag, startPoint x: 349, startPoint y: 187, endPoint x: 175, endPoint y: 159, distance: 176.8
click at [175, 159] on div "If a breach of PHI involves more than 500 patient(s), a press release must be i…" at bounding box center [266, 154] width 185 height 45
click at [399, 148] on input "True" at bounding box center [403, 145] width 8 height 7
radio input "true"
click at [375, 181] on div "16 If a breach of PHI involves more than 500 patient(s), a press release must b…" at bounding box center [277, 156] width 260 height 49
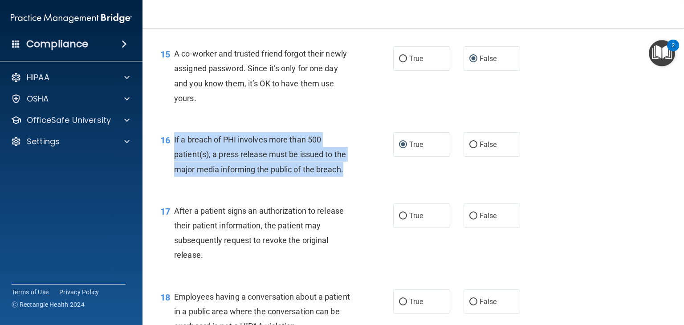
drag, startPoint x: 217, startPoint y: 163, endPoint x: 210, endPoint y: 163, distance: 7.2
